Goal: Transaction & Acquisition: Purchase product/service

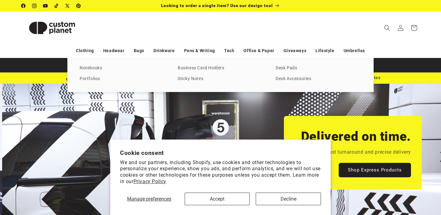
scroll to position [0, 441]
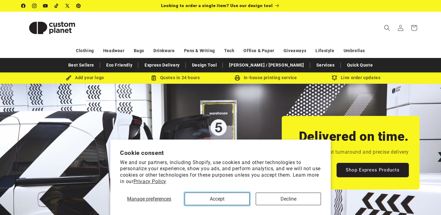
click at [206, 199] on button "Accept" at bounding box center [217, 198] width 65 height 13
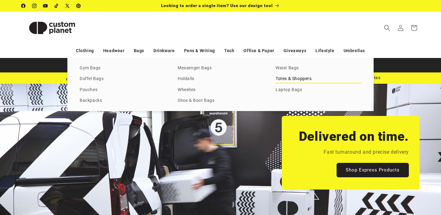
click at [295, 77] on link "Totes & Shoppers" at bounding box center [319, 79] width 86 height 8
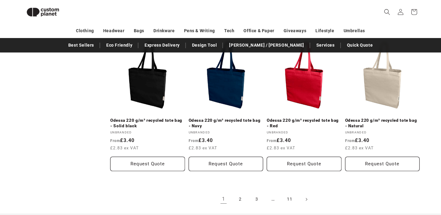
scroll to position [658, 0]
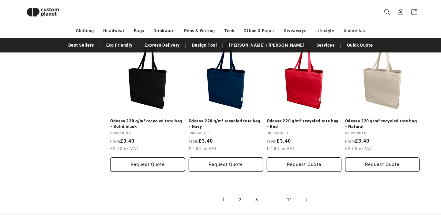
click at [241, 202] on link "2" at bounding box center [239, 199] width 13 height 13
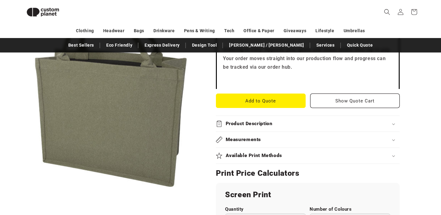
scroll to position [253, 0]
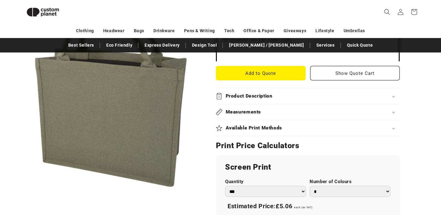
click at [21, 188] on button "Open media 1 in modal" at bounding box center [21, 188] width 0 height 0
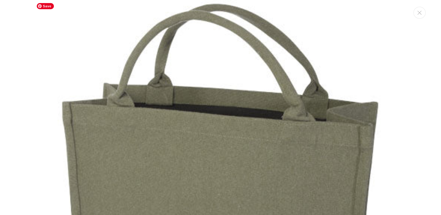
scroll to position [170, 0]
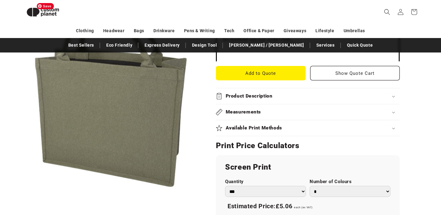
click at [21, 188] on button "Open media 1 in modal" at bounding box center [21, 188] width 0 height 0
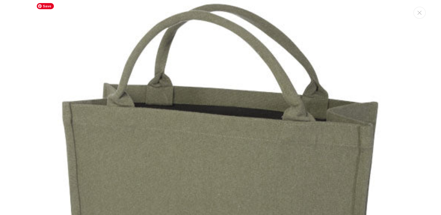
click at [179, 108] on img "Media gallery" at bounding box center [221, 187] width 374 height 374
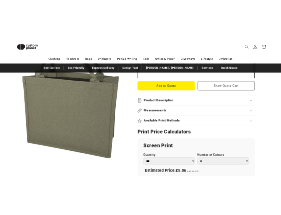
scroll to position [220, 0]
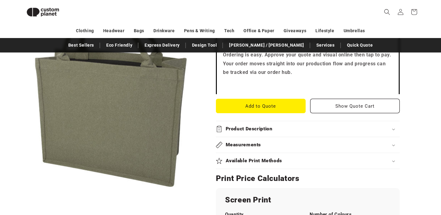
click at [21, 188] on button "Open media 1 in modal" at bounding box center [21, 188] width 0 height 0
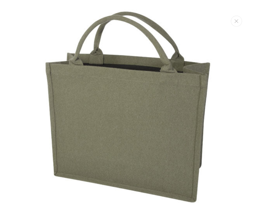
scroll to position [0, 0]
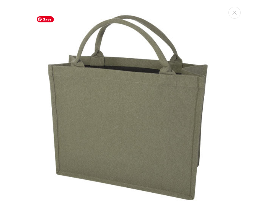
click at [65, 126] on img "Media gallery" at bounding box center [128, 107] width 189 height 189
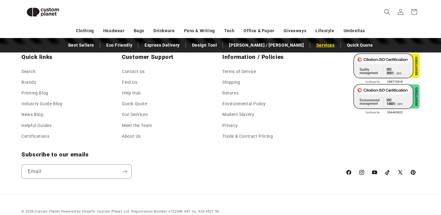
scroll to position [917, 0]
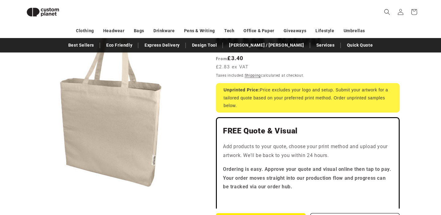
scroll to position [82, 0]
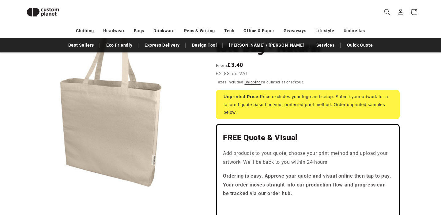
click at [21, 188] on button "Open media 1 in modal" at bounding box center [21, 188] width 0 height 0
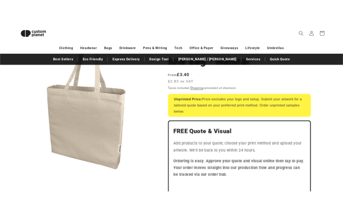
scroll to position [6, 0]
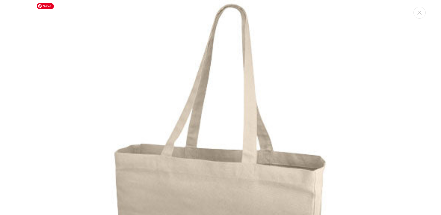
drag, startPoint x: 114, startPoint y: 148, endPoint x: 151, endPoint y: 151, distance: 36.9
click at [148, 151] on div "Media gallery" at bounding box center [220, 107] width 441 height 215
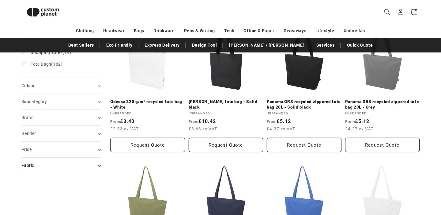
scroll to position [107, 0]
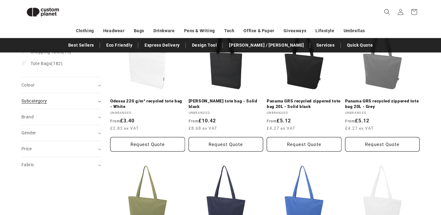
click at [89, 101] on div "Subcategory (0)" at bounding box center [58, 101] width 74 height 6
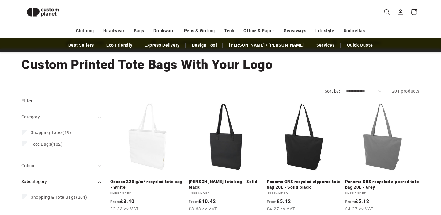
scroll to position [117, 0]
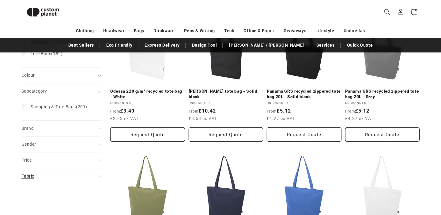
click at [96, 173] on summary "Fabric (0)" at bounding box center [61, 176] width 80 height 16
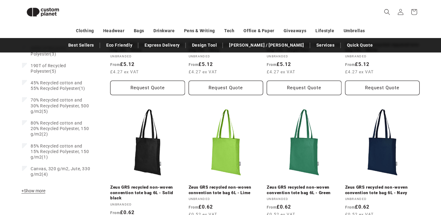
scroll to position [307, 0]
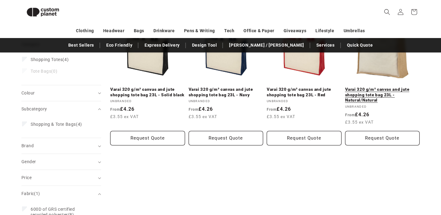
scroll to position [84, 0]
